Goal: Transaction & Acquisition: Purchase product/service

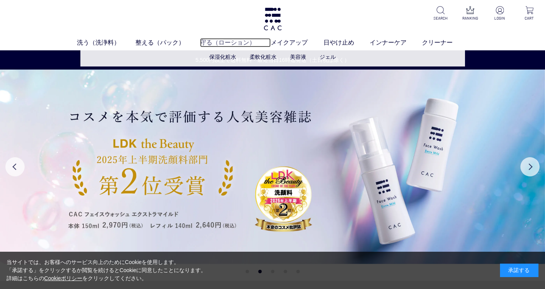
click at [234, 40] on link "守る（ローション）" at bounding box center [235, 42] width 71 height 9
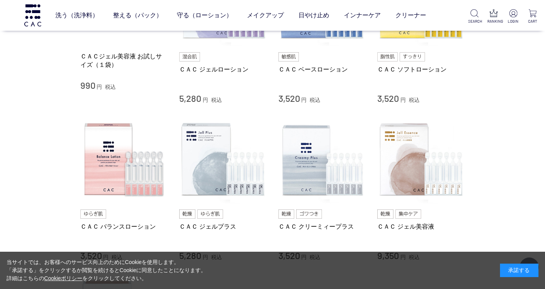
scroll to position [269, 0]
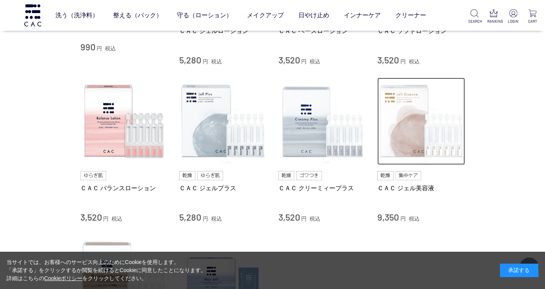
click at [406, 135] on img at bounding box center [421, 122] width 88 height 88
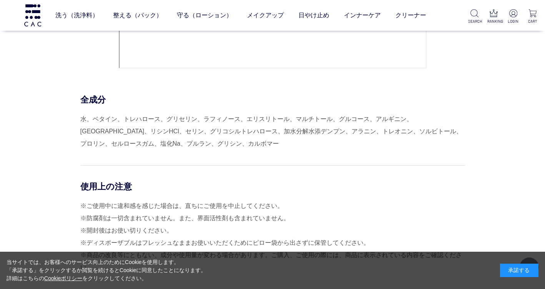
scroll to position [3809, 0]
